Goal: Transaction & Acquisition: Purchase product/service

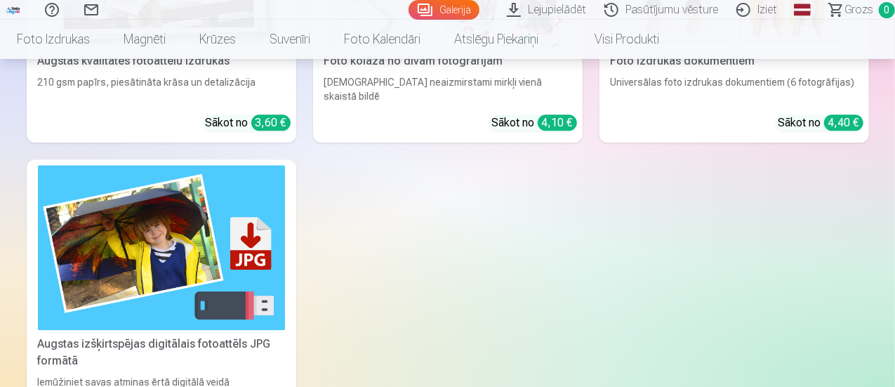
scroll to position [1656, 0]
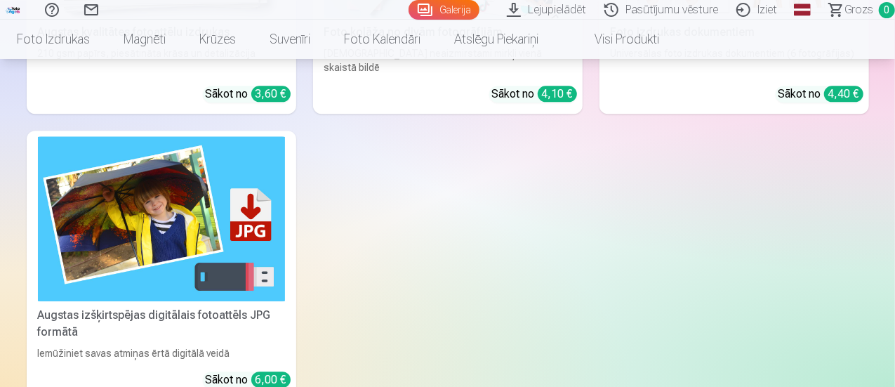
click at [522, 13] on link "Lejupielādēt" at bounding box center [549, 10] width 98 height 20
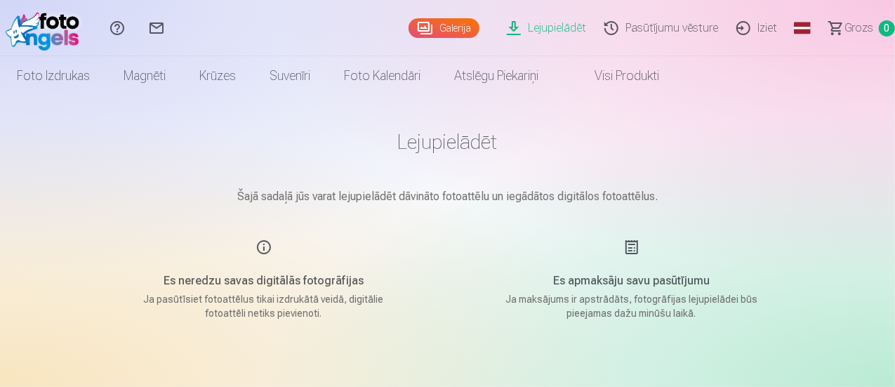
click at [788, 30] on link "Global" at bounding box center [802, 28] width 28 height 56
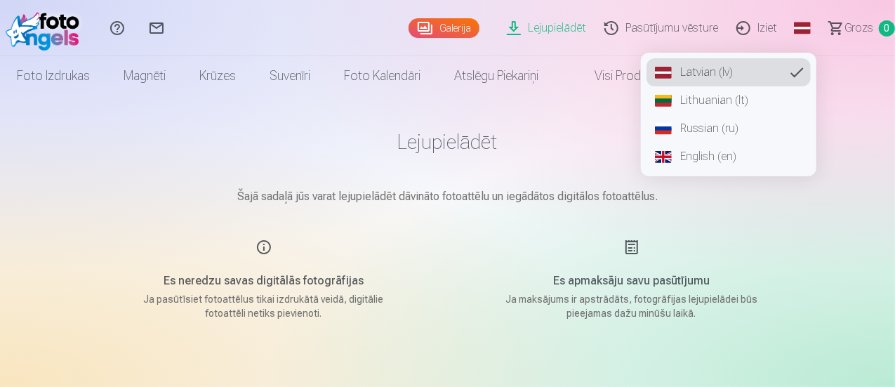
click at [695, 155] on link "English (en)" at bounding box center [728, 156] width 164 height 28
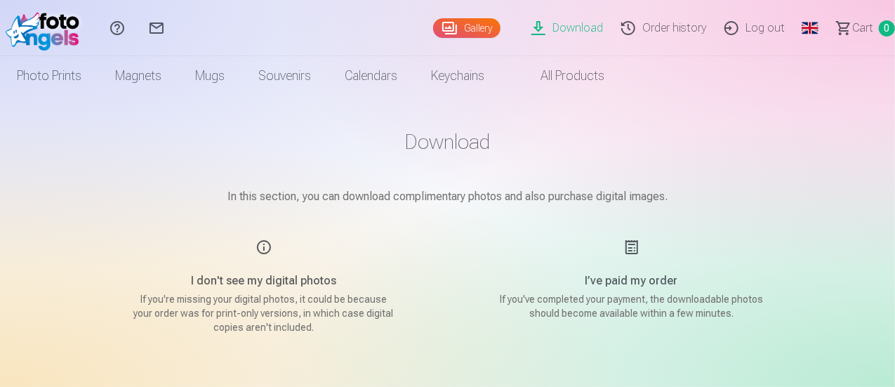
click at [433, 33] on link "Gallery" at bounding box center [466, 28] width 67 height 20
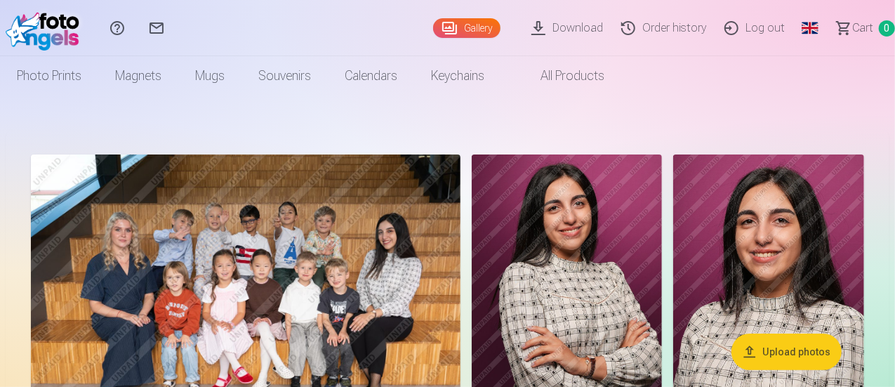
click at [648, 25] on link "Order history" at bounding box center [665, 28] width 103 height 56
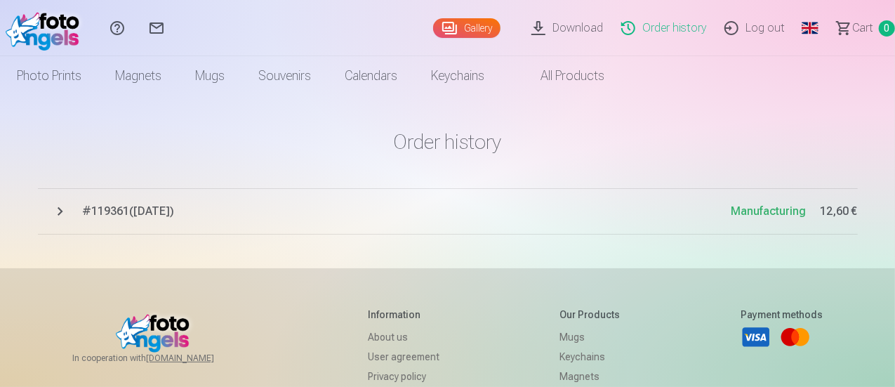
click at [621, 80] on link "All products" at bounding box center [561, 75] width 120 height 39
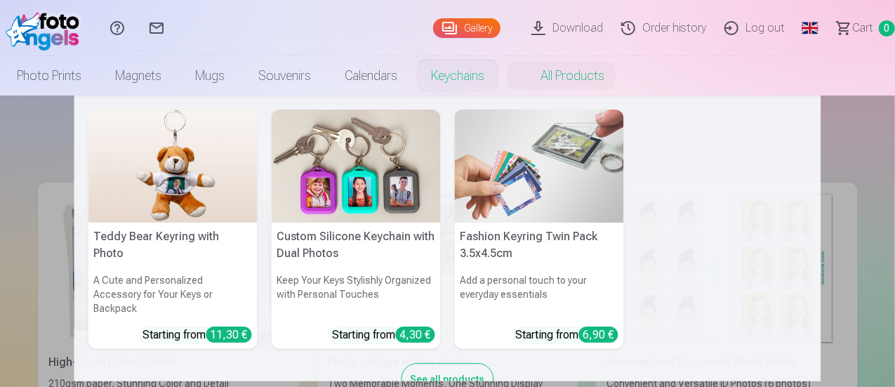
click at [501, 81] on link "Keychains" at bounding box center [457, 75] width 87 height 39
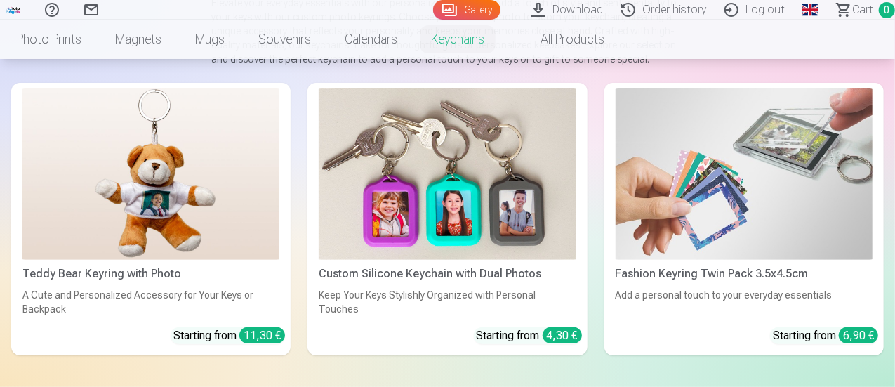
scroll to position [183, 0]
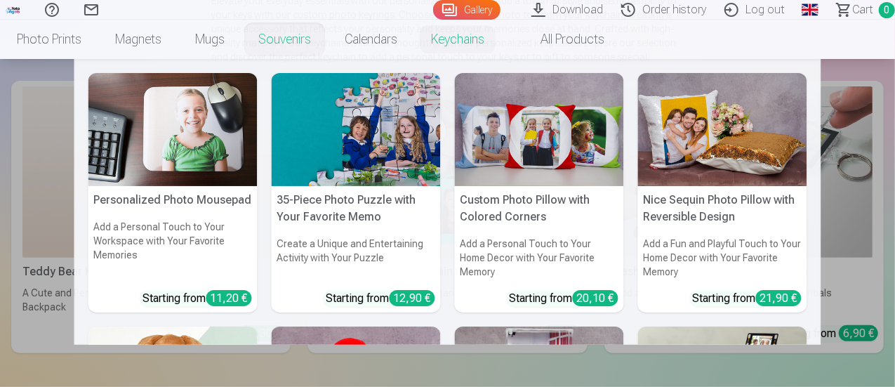
click at [328, 39] on link "Souvenirs" at bounding box center [284, 39] width 86 height 39
